Goal: Transaction & Acquisition: Purchase product/service

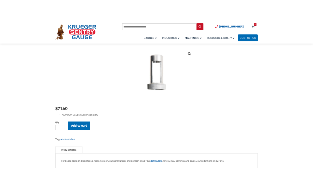
scroll to position [32, 0]
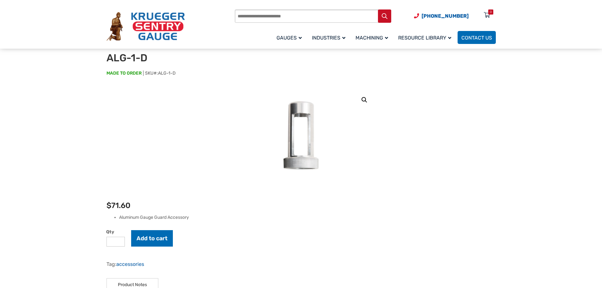
click at [270, 15] on input "Products search" at bounding box center [313, 15] width 157 height 13
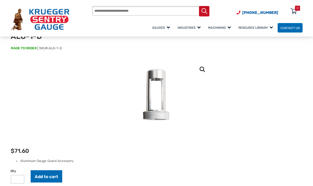
click at [127, 11] on input "Products search" at bounding box center [150, 11] width 117 height 10
type input "***"
click at [199, 6] on button "Search" at bounding box center [204, 11] width 10 height 10
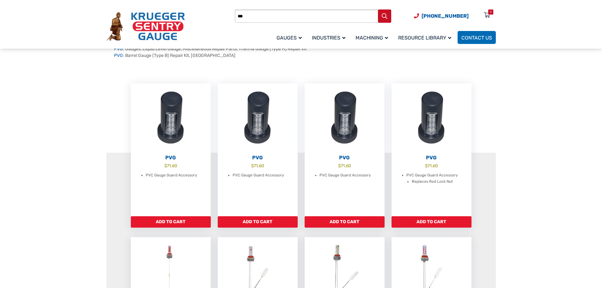
scroll to position [95, 0]
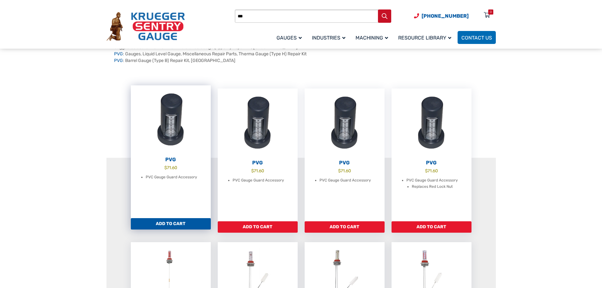
click at [188, 122] on img at bounding box center [171, 120] width 80 height 70
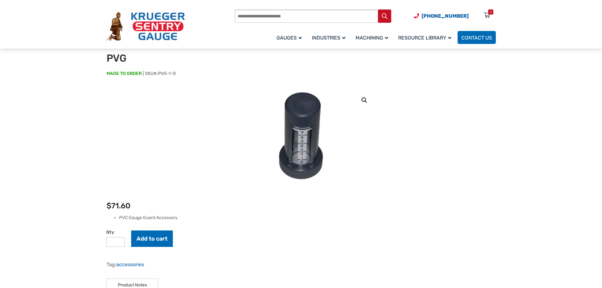
scroll to position [63, 0]
